Goal: Information Seeking & Learning: Learn about a topic

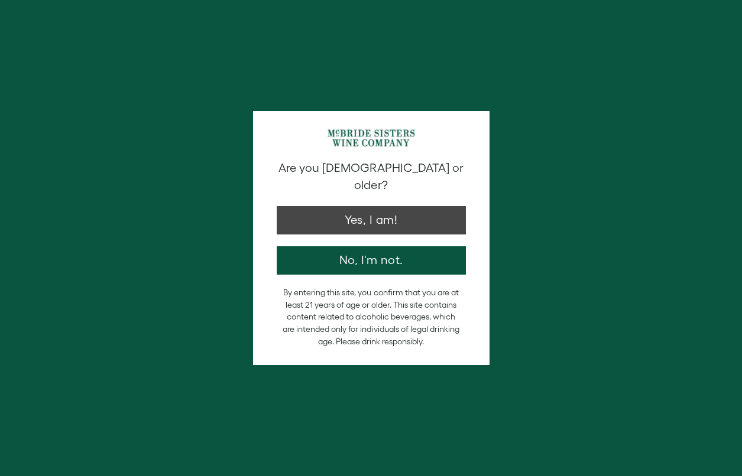
click at [316, 206] on button "Yes, I am!" at bounding box center [371, 220] width 189 height 28
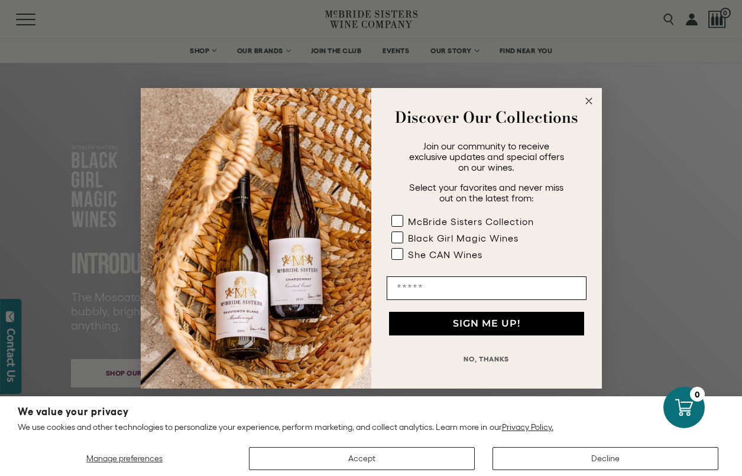
click at [591, 105] on circle "Close dialog" at bounding box center [589, 101] width 14 height 14
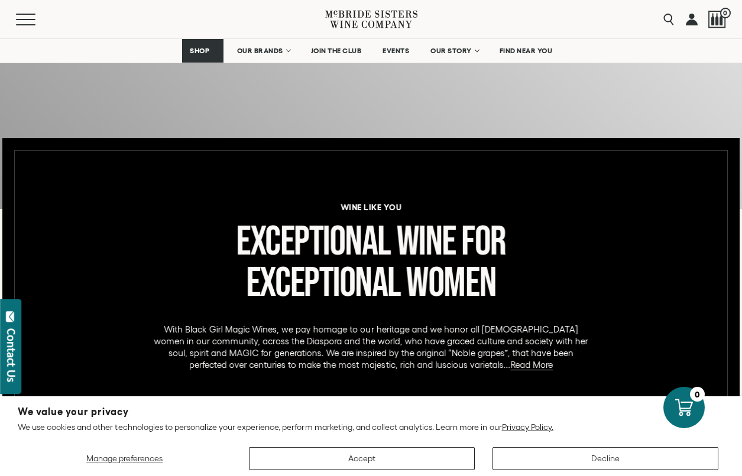
scroll to position [407, 0]
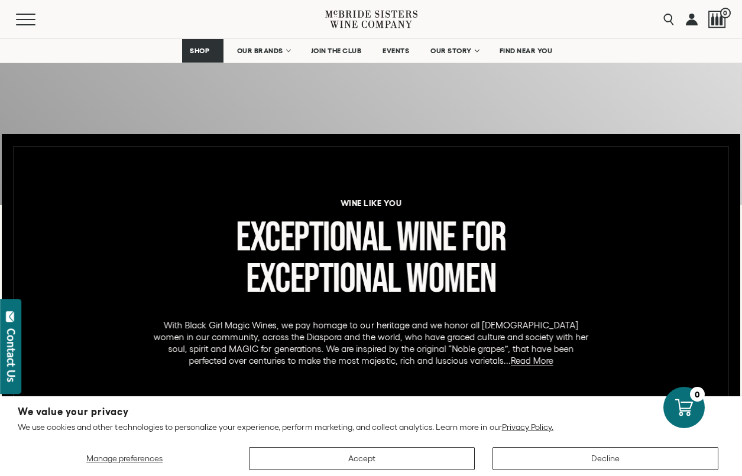
click at [562, 457] on button "Decline" at bounding box center [605, 458] width 226 height 23
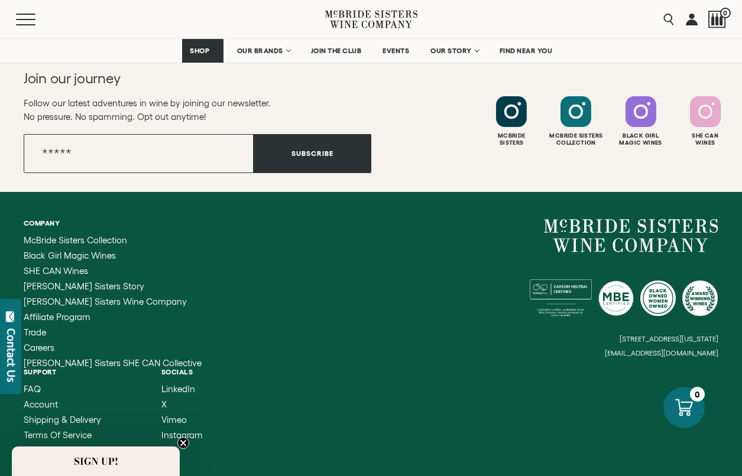
scroll to position [3310, 0]
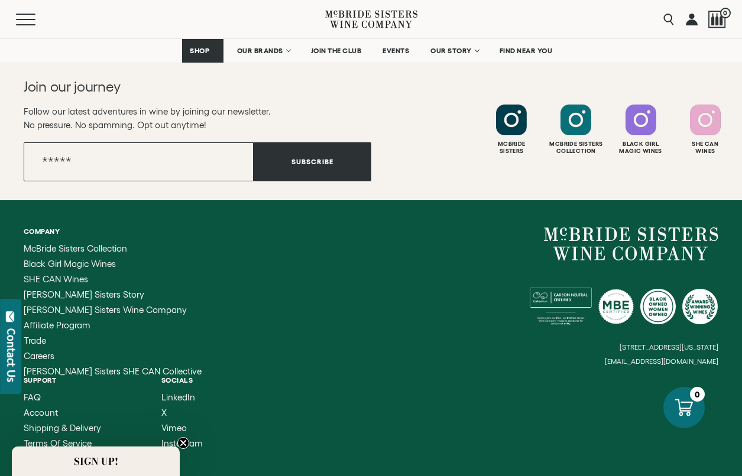
click at [694, 20] on link at bounding box center [692, 19] width 12 height 38
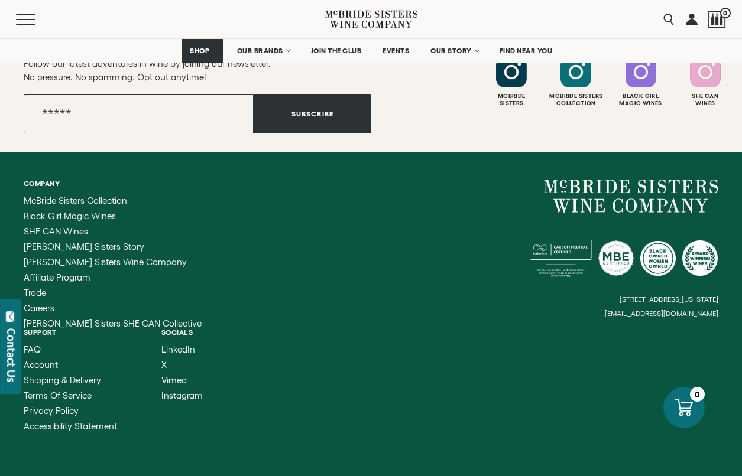
scroll to position [557, 0]
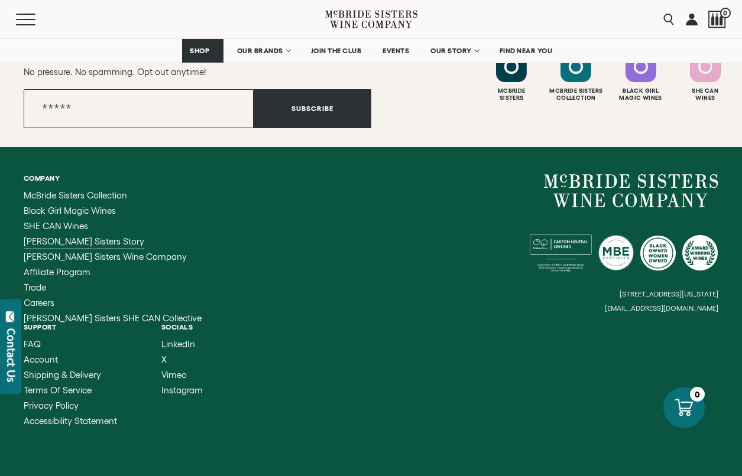
click at [54, 245] on span "[PERSON_NAME] Sisters Story" at bounding box center [84, 241] width 121 height 10
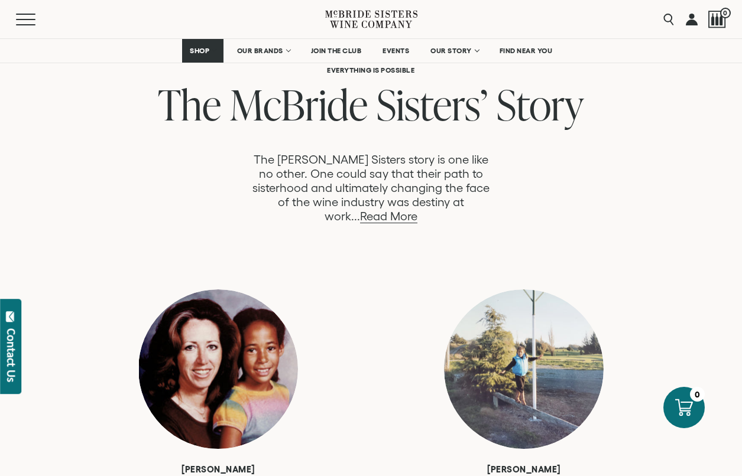
scroll to position [605, 0]
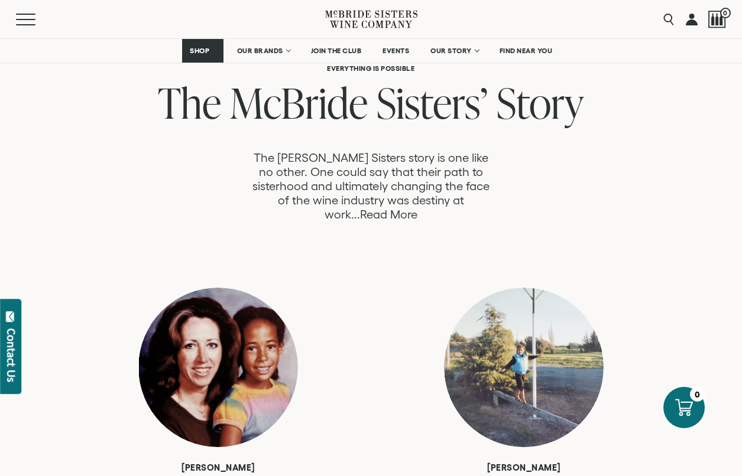
click at [417, 208] on link "Read More" at bounding box center [388, 215] width 57 height 14
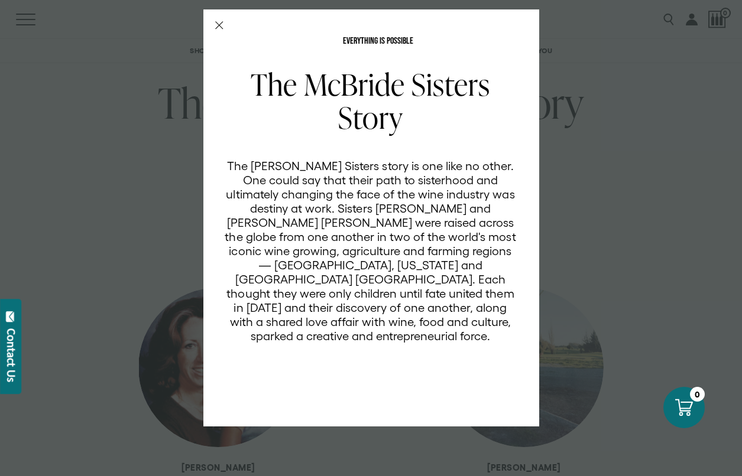
click at [631, 223] on div "EVERYTHING IS POSSIBLE The [PERSON_NAME] Sisters Story The [PERSON_NAME] Sister…" at bounding box center [371, 238] width 742 height 476
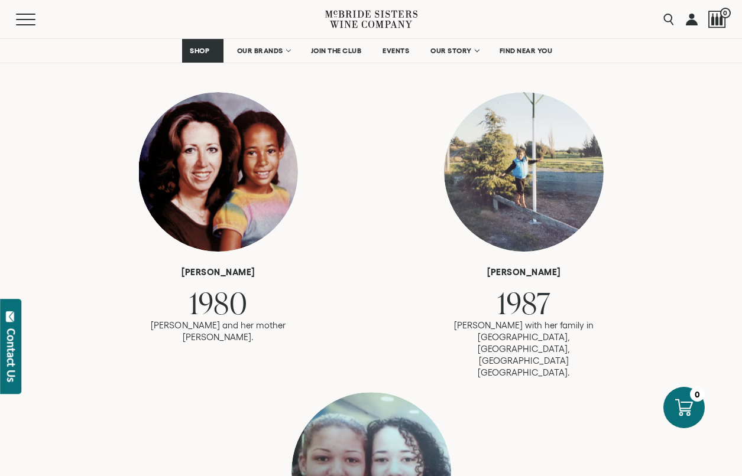
scroll to position [804, 0]
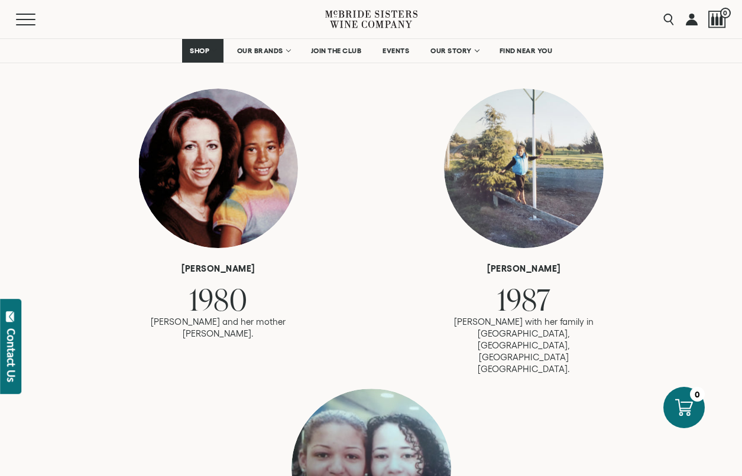
click at [218, 303] on span "1980" at bounding box center [218, 299] width 59 height 41
click at [219, 279] on span "1980" at bounding box center [218, 299] width 59 height 41
click at [217, 264] on h6 "[PERSON_NAME]" at bounding box center [217, 269] width 177 height 11
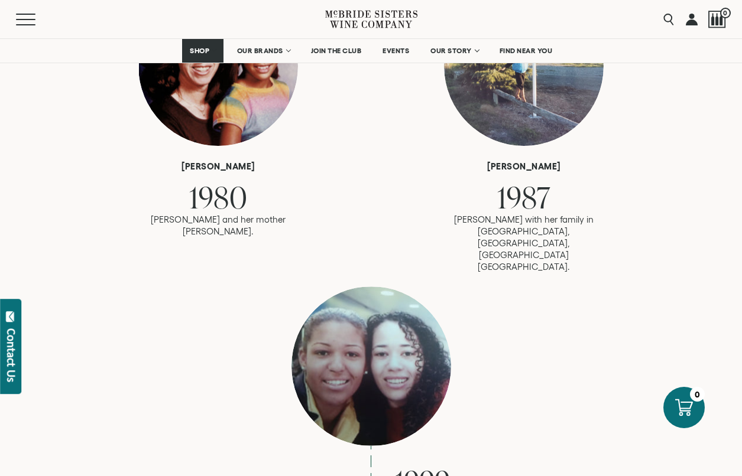
scroll to position [914, 0]
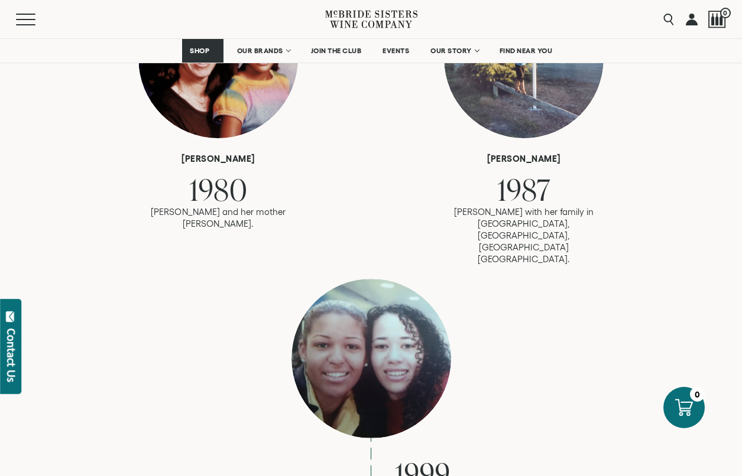
click at [482, 279] on div "1999 [PERSON_NAME] and [PERSON_NAME] meet for the first time at [GEOGRAPHIC_DAT…" at bounding box center [371, 402] width 473 height 247
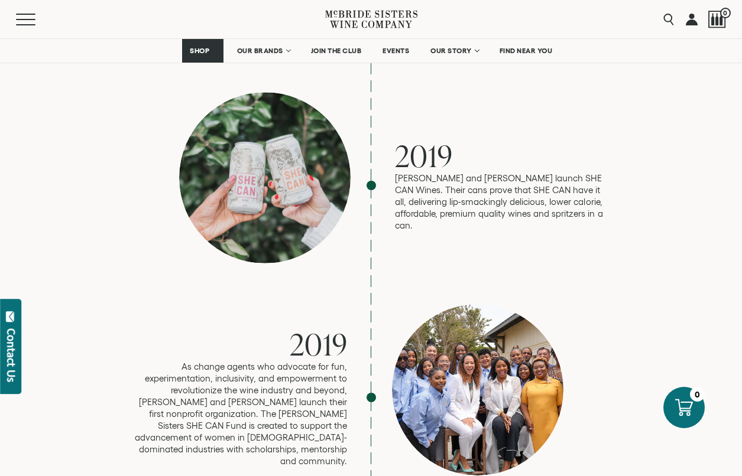
scroll to position [2422, 0]
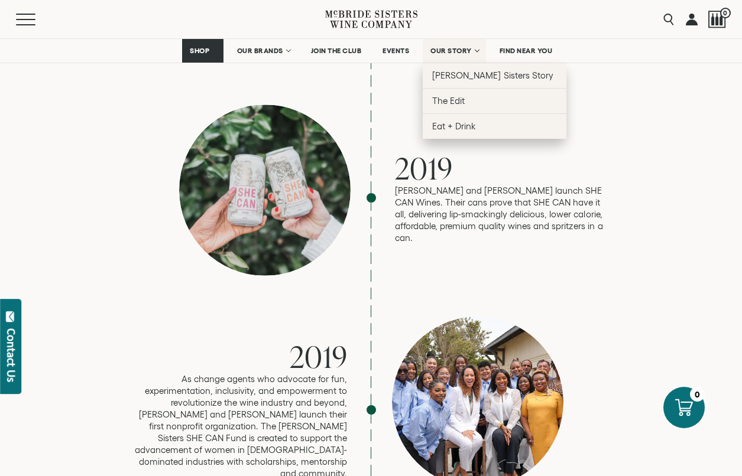
click at [438, 49] on span "OUR STORY" at bounding box center [450, 51] width 41 height 8
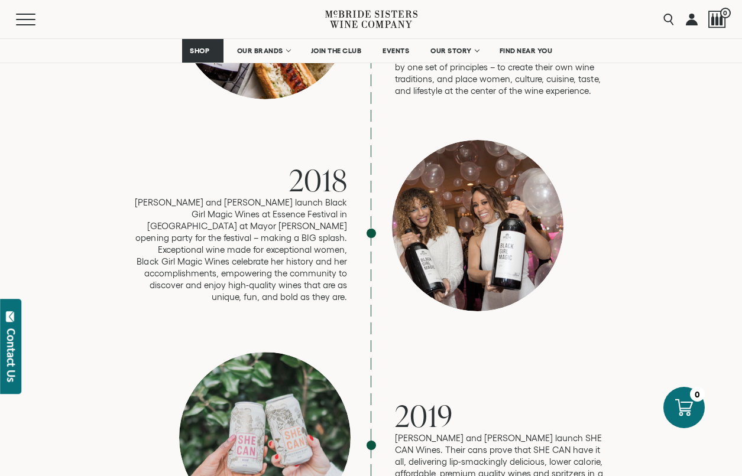
scroll to position [2171, 0]
